Goal: Use online tool/utility: Utilize a website feature to perform a specific function

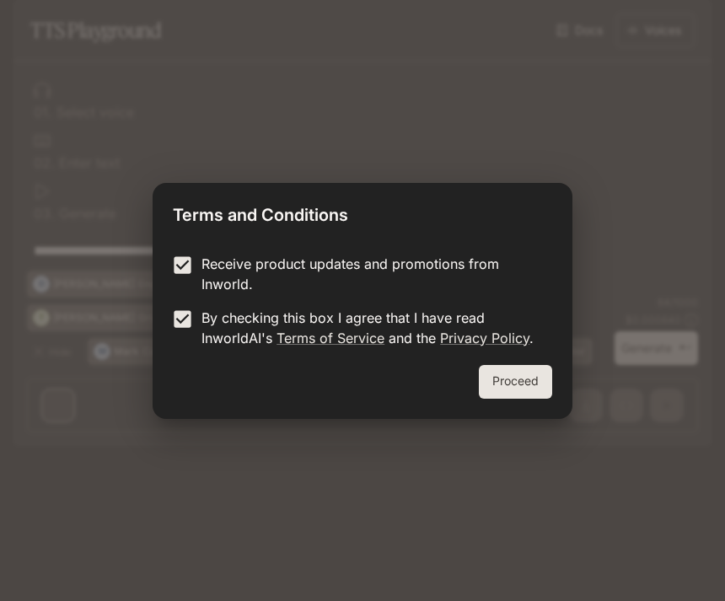
click at [525, 371] on button "Proceed" at bounding box center [515, 382] width 73 height 34
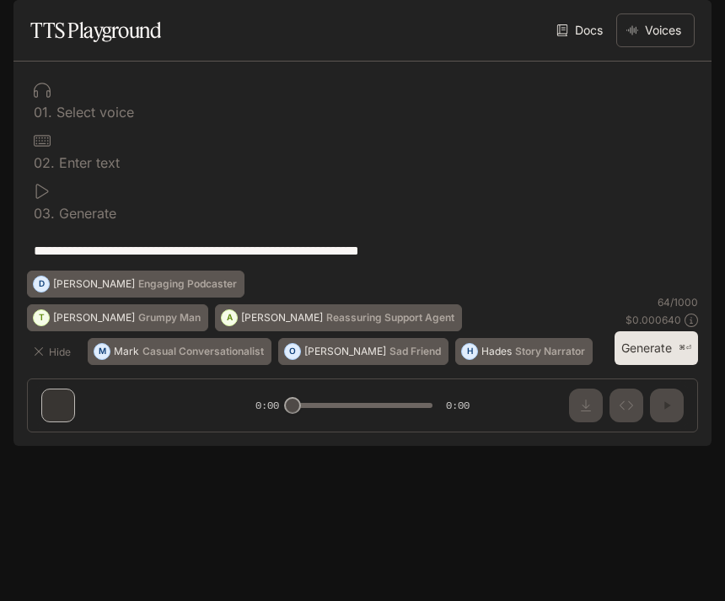
click at [656, 47] on button "Voices" at bounding box center [656, 30] width 78 height 34
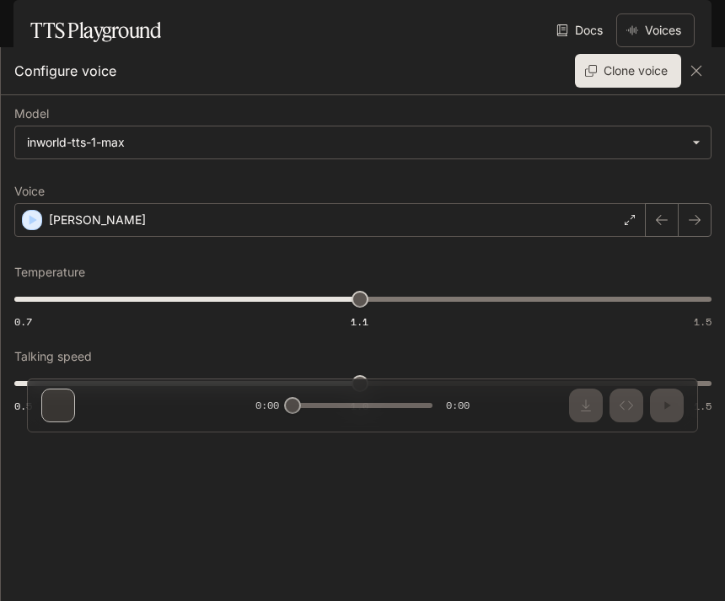
click at [614, 218] on div "[PERSON_NAME]" at bounding box center [330, 220] width 632 height 34
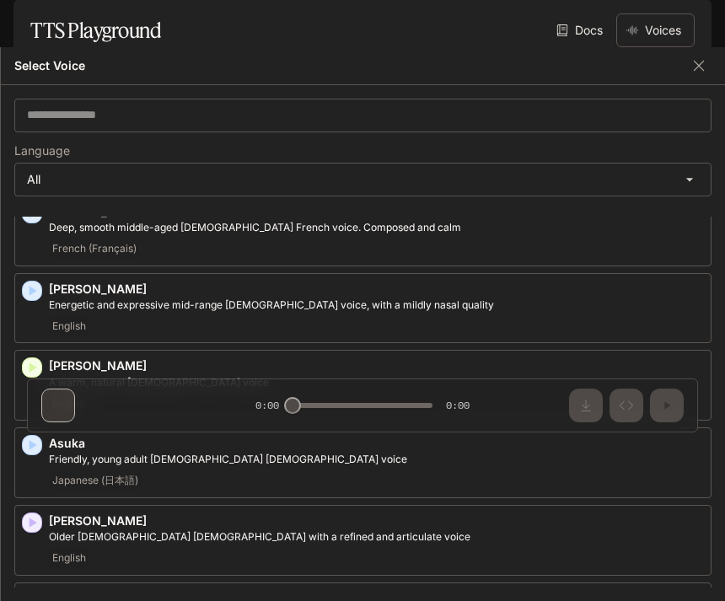
scroll to position [61, 0]
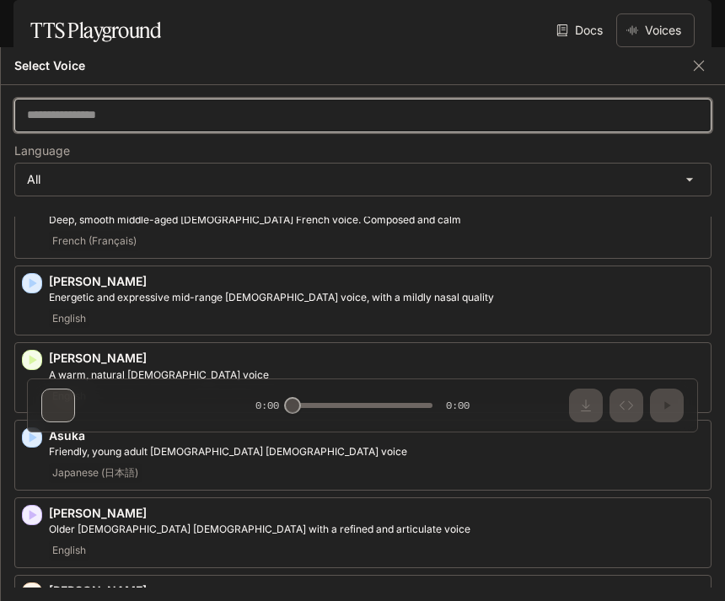
click at [541, 116] on input "text" at bounding box center [363, 115] width 696 height 17
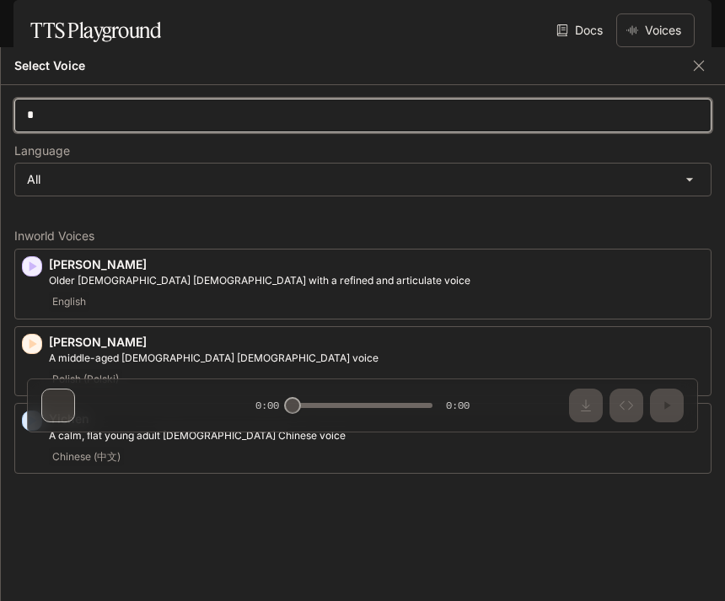
scroll to position [0, 0]
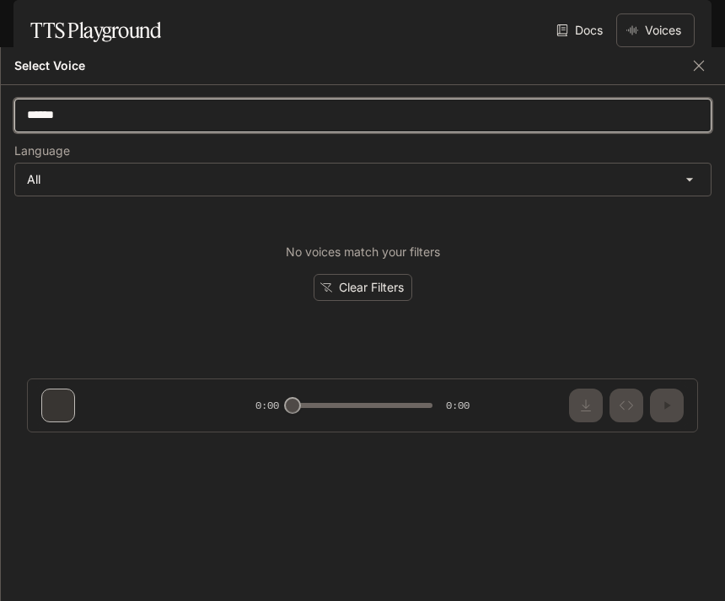
type input "******"
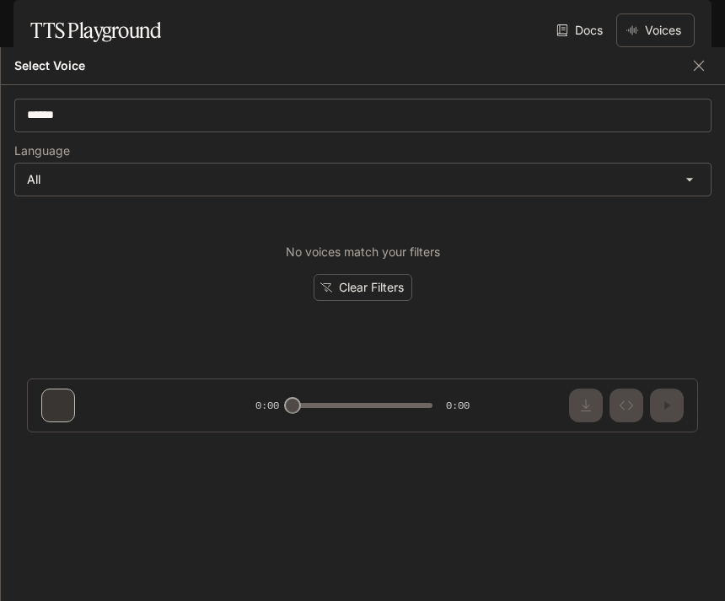
click at [396, 291] on button "Clear Filters" at bounding box center [363, 288] width 99 height 28
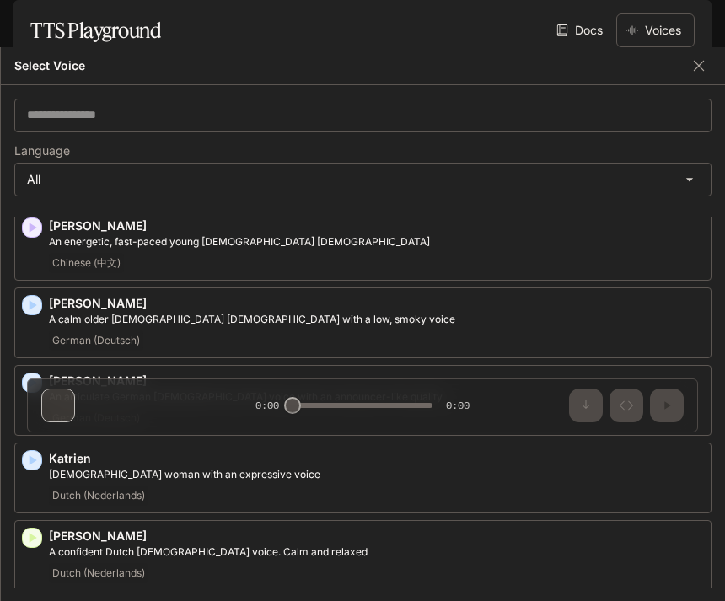
scroll to position [1339, 0]
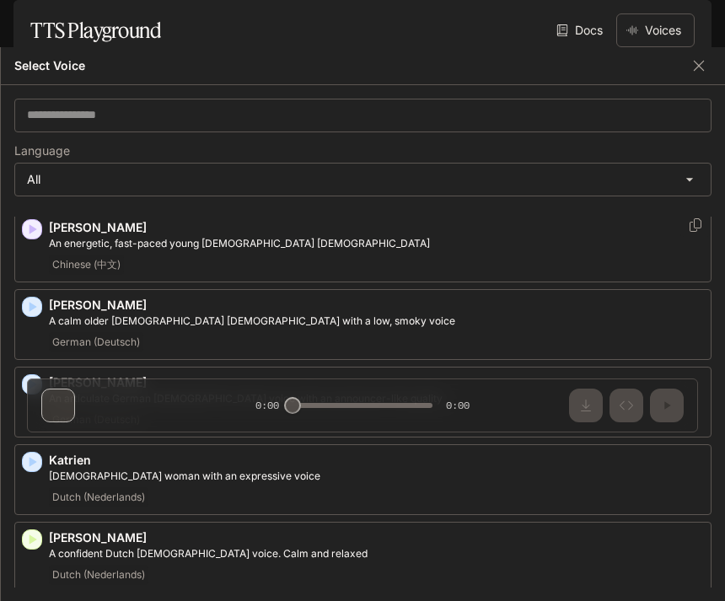
click at [481, 255] on div "Chinese (中文)" at bounding box center [376, 265] width 655 height 20
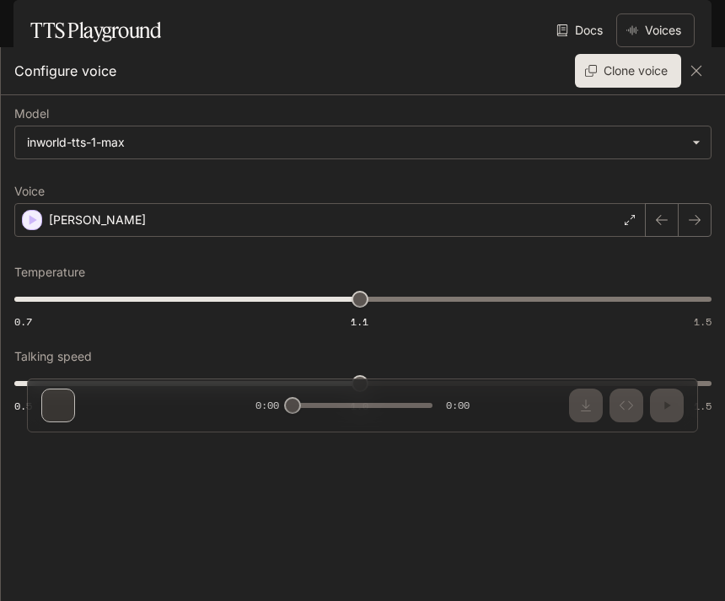
click at [698, 141] on body "**********" at bounding box center [362, 300] width 725 height 601
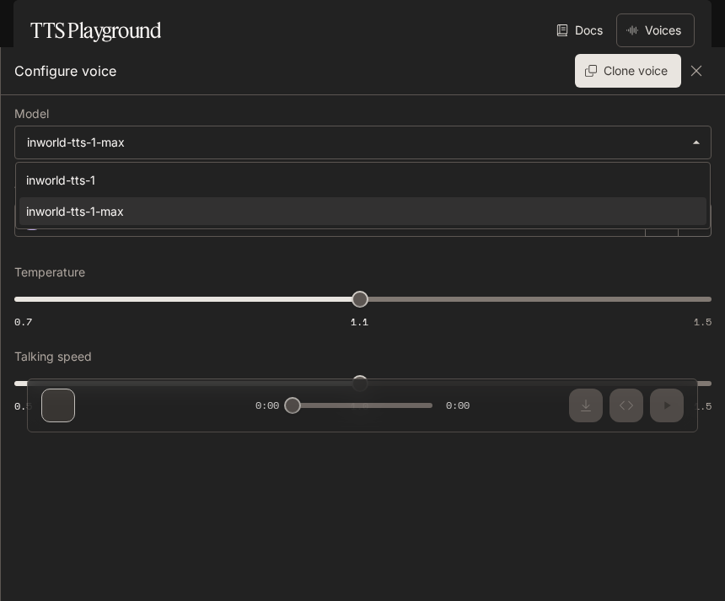
click at [655, 116] on div at bounding box center [362, 300] width 725 height 601
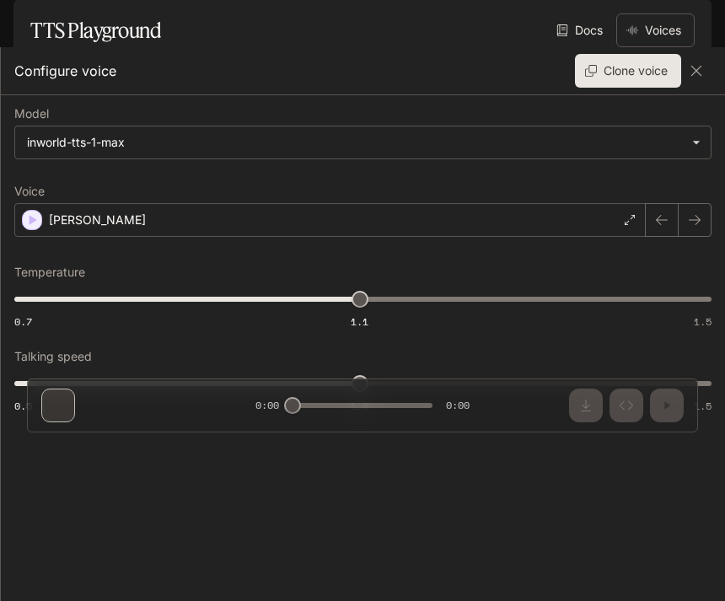
click at [693, 67] on icon "button" at bounding box center [697, 71] width 10 height 10
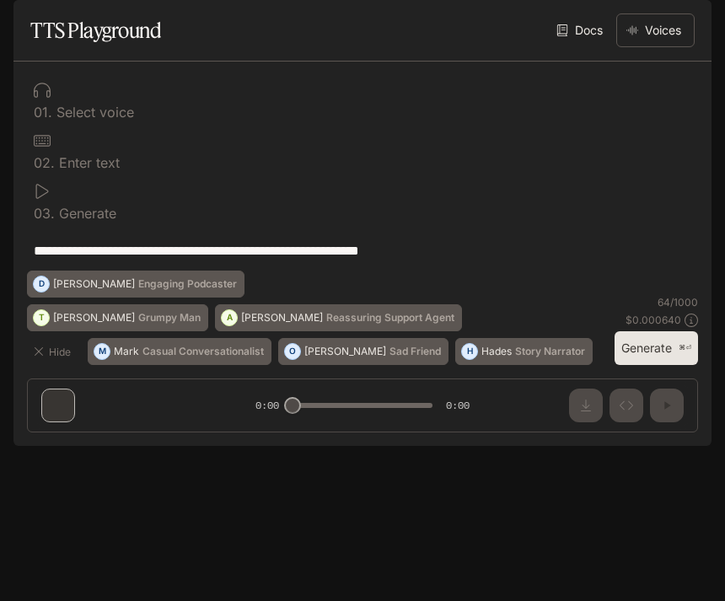
scroll to position [54, 0]
click at [579, 47] on link "Docs" at bounding box center [581, 30] width 57 height 34
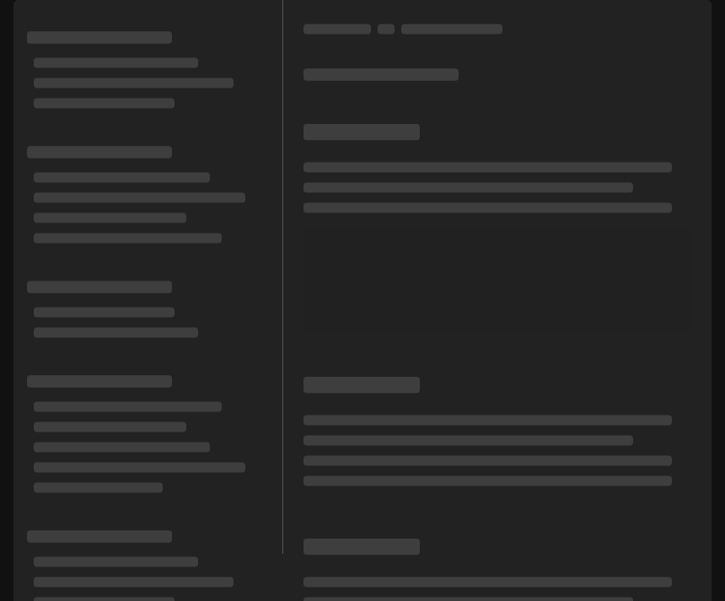
click at [30, 8] on button "open drawer" at bounding box center [28, 23] width 30 height 30
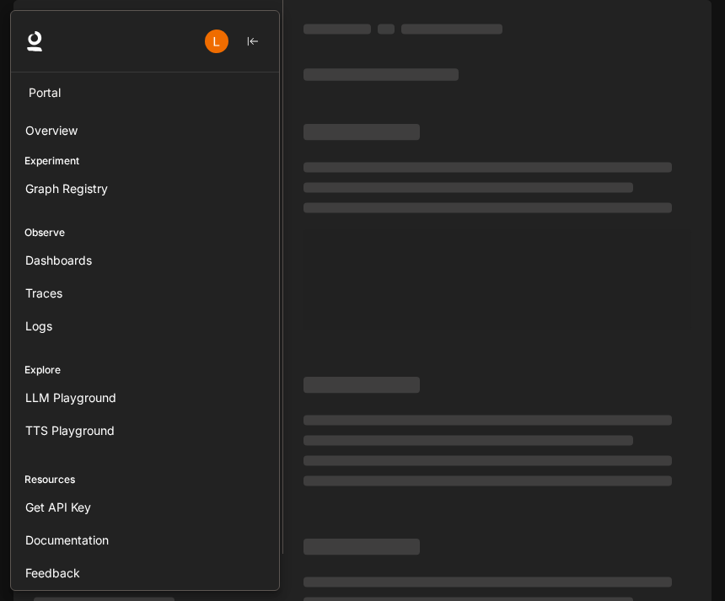
click at [44, 91] on link "Portal" at bounding box center [45, 93] width 54 height 28
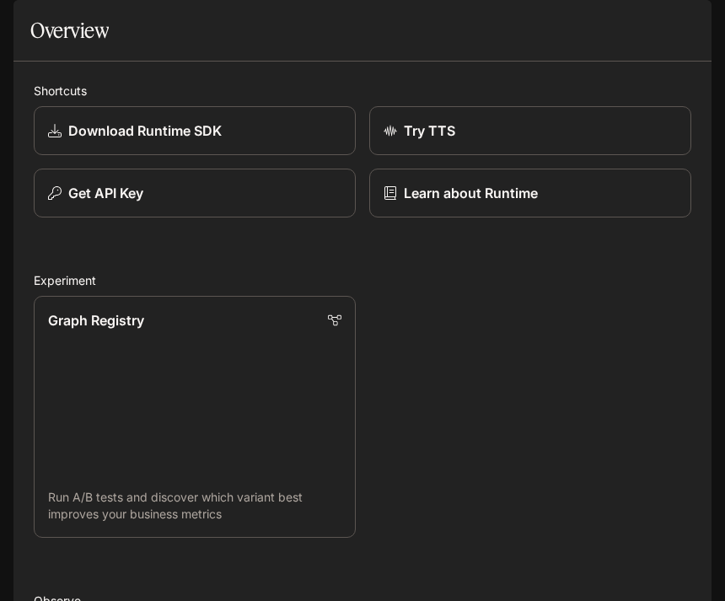
click at [44, 47] on h1 "Overview" at bounding box center [69, 30] width 78 height 34
click at [499, 148] on div "Try TTS" at bounding box center [524, 124] width 336 height 62
click at [484, 155] on link "Try TTS" at bounding box center [530, 130] width 322 height 49
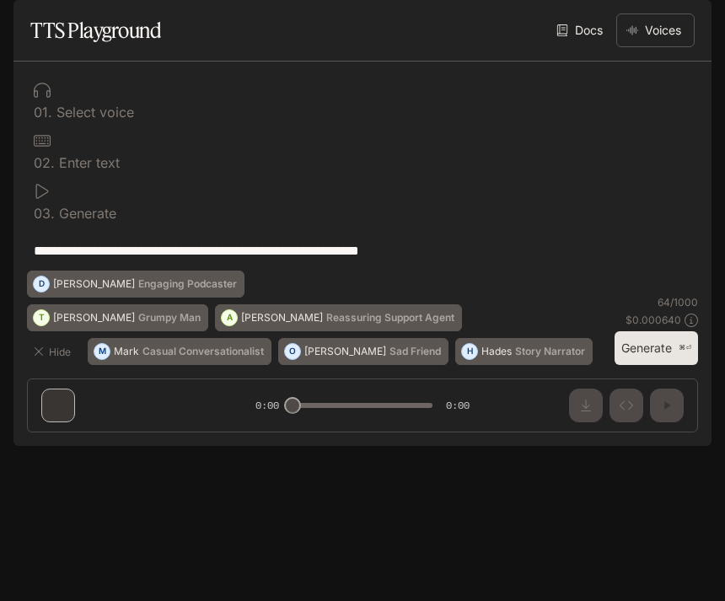
click at [656, 366] on button "Generate ⌘⏎" at bounding box center [657, 348] width 84 height 35
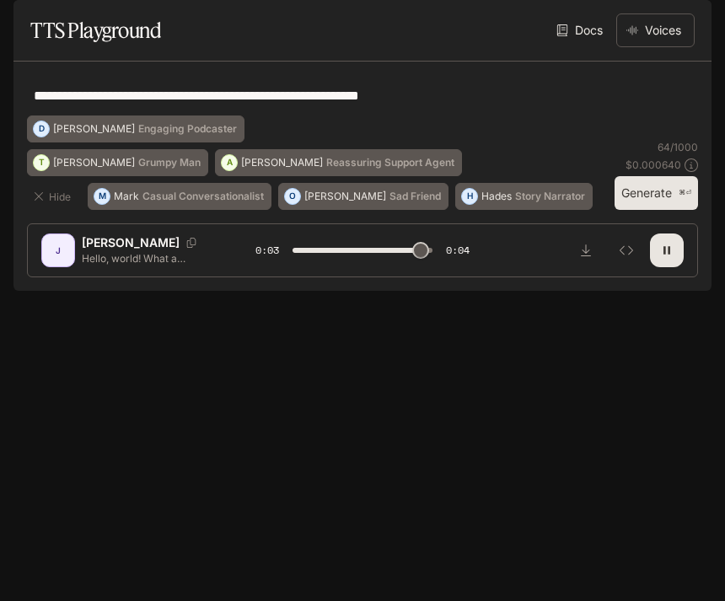
click at [653, 47] on button "Voices" at bounding box center [656, 30] width 78 height 34
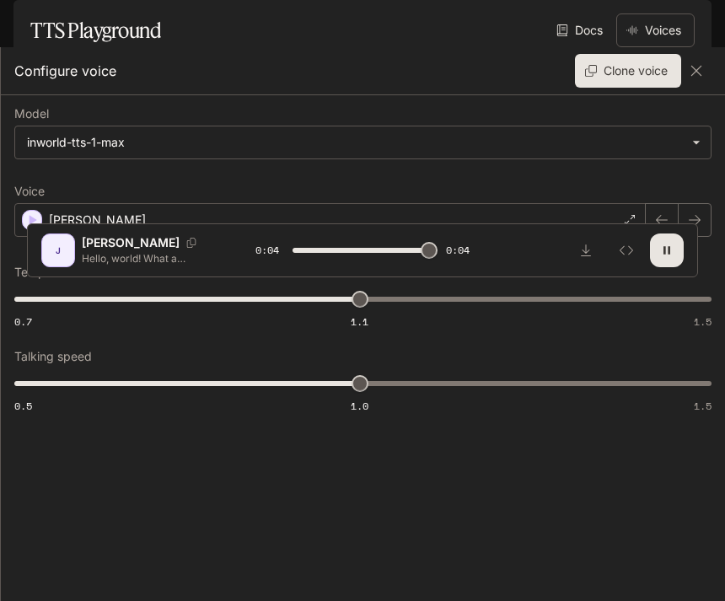
type input "*"
click at [529, 227] on div "[PERSON_NAME]" at bounding box center [330, 220] width 632 height 34
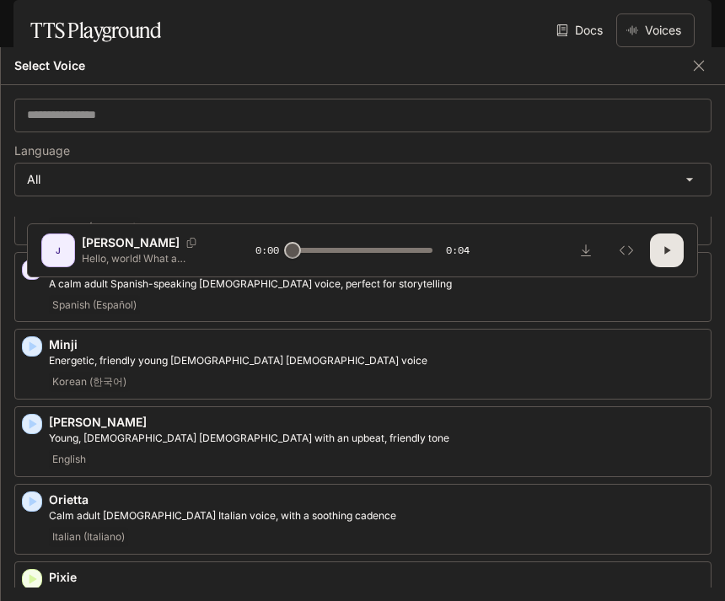
scroll to position [2077, 0]
